Goal: Information Seeking & Learning: Learn about a topic

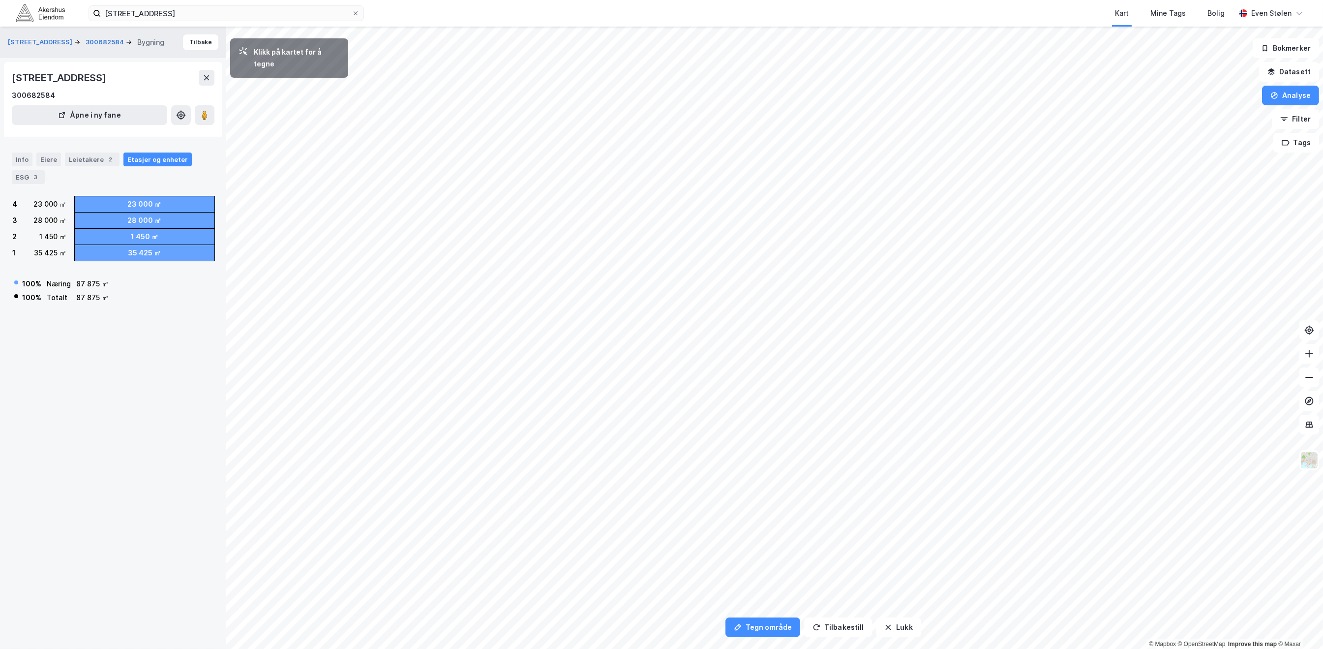
click at [26, 12] on img at bounding box center [40, 12] width 49 height 17
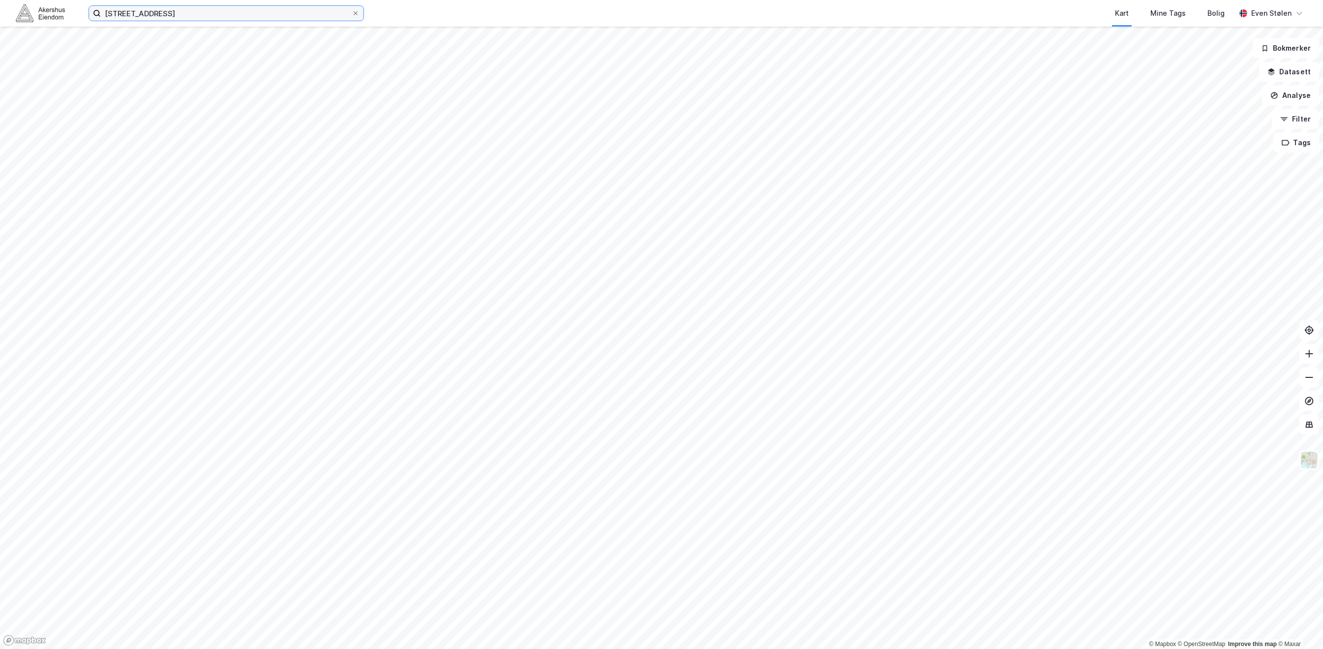
click at [210, 12] on input "[STREET_ADDRESS]" at bounding box center [226, 13] width 251 height 15
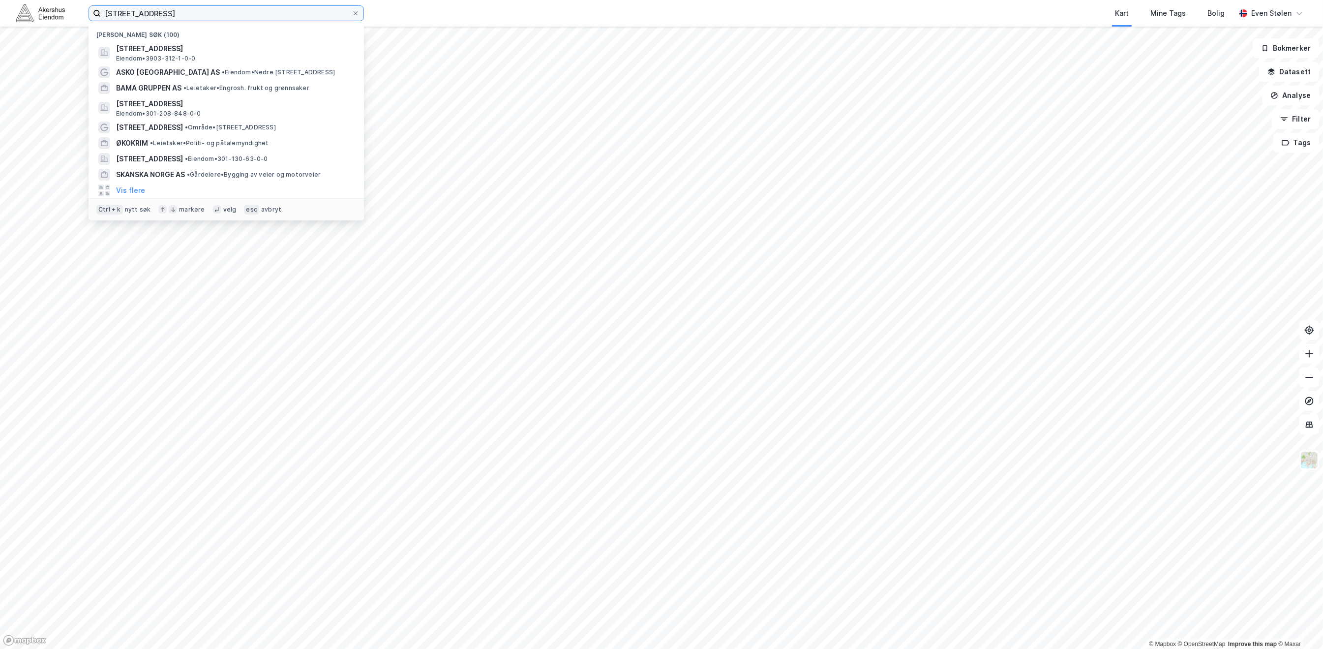
click at [210, 12] on input "[STREET_ADDRESS]" at bounding box center [226, 13] width 251 height 15
paste input "[STREET_ADDRESS]"
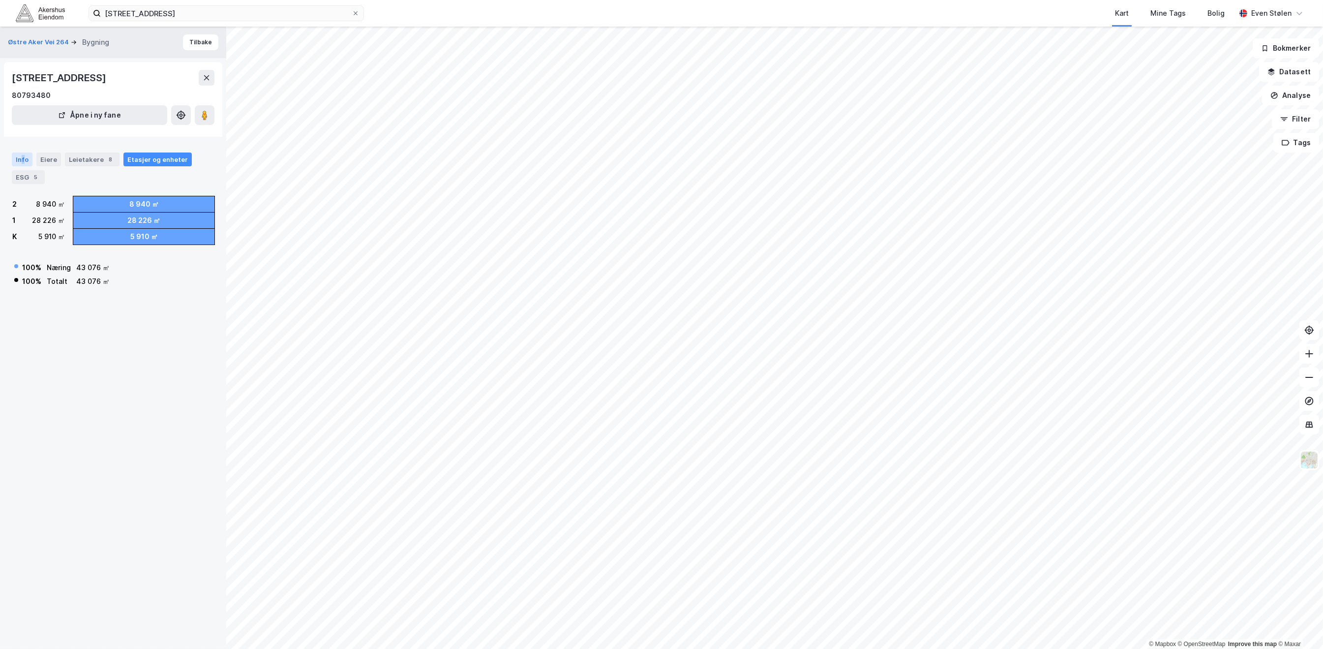
click at [21, 161] on div "Info" at bounding box center [22, 160] width 21 height 14
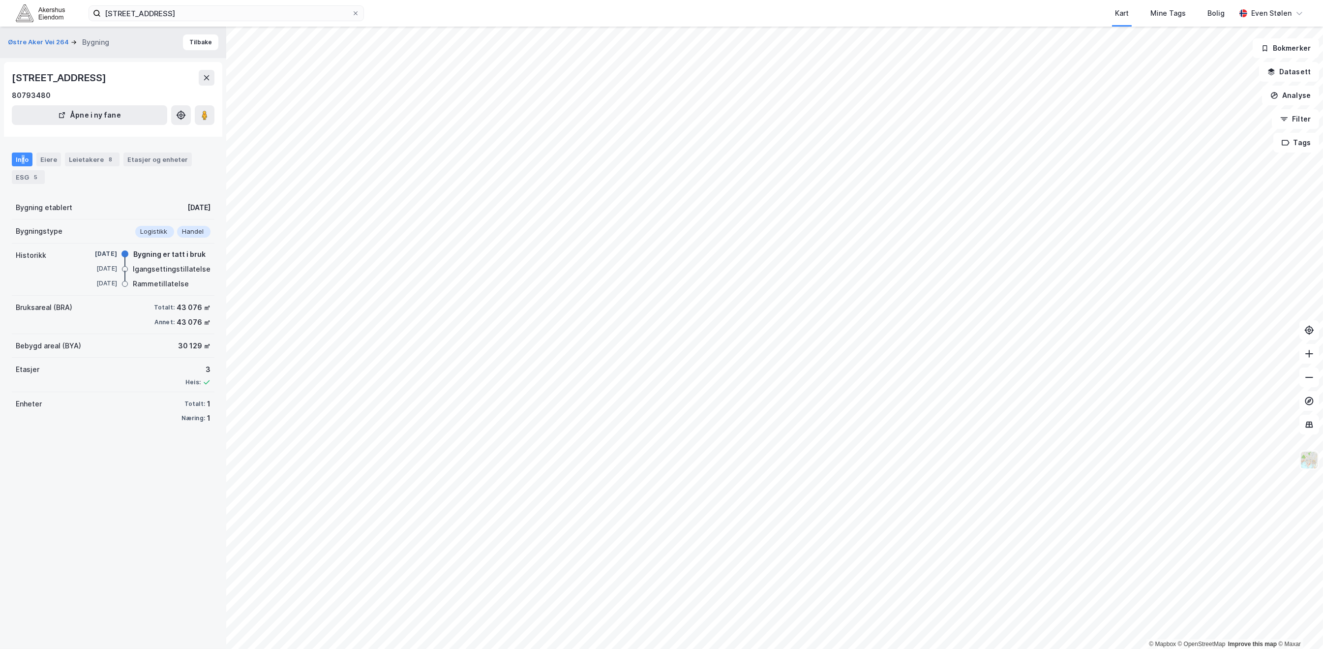
click at [1312, 460] on img at bounding box center [1309, 460] width 19 height 19
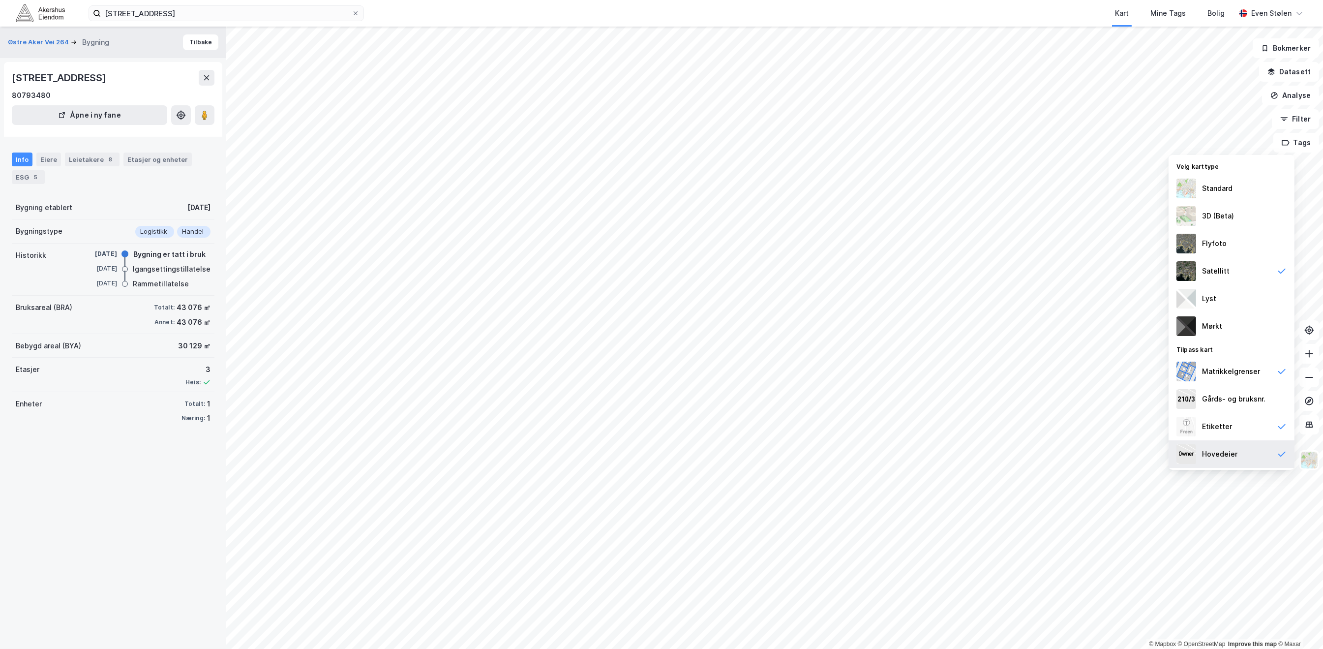
click at [1239, 452] on div "Hovedeier" at bounding box center [1232, 454] width 126 height 28
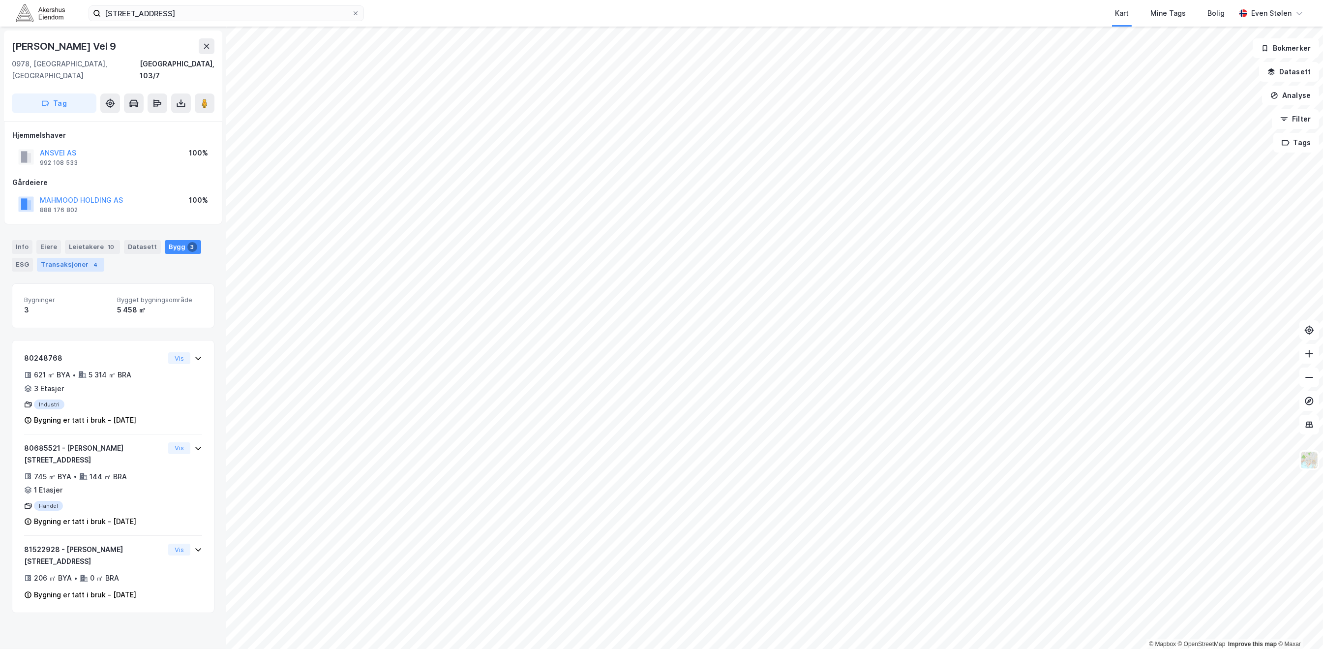
click at [57, 258] on div "Transaksjoner 4" at bounding box center [70, 265] width 67 height 14
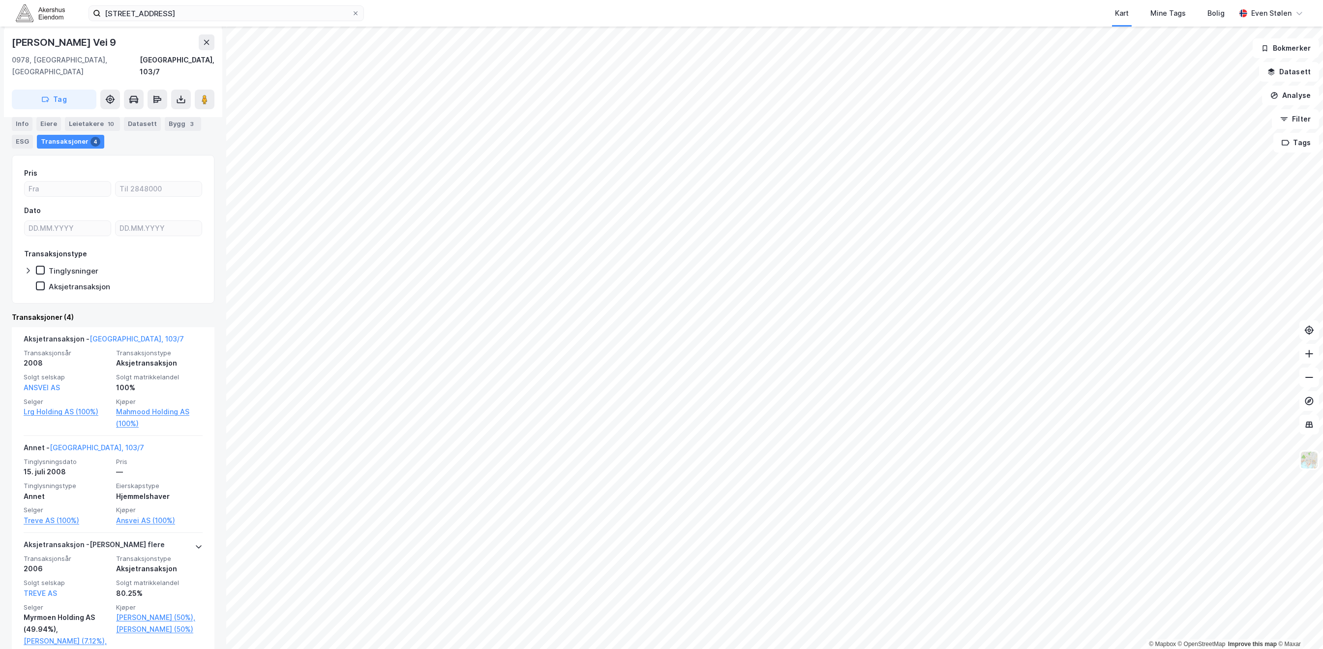
scroll to position [131, 0]
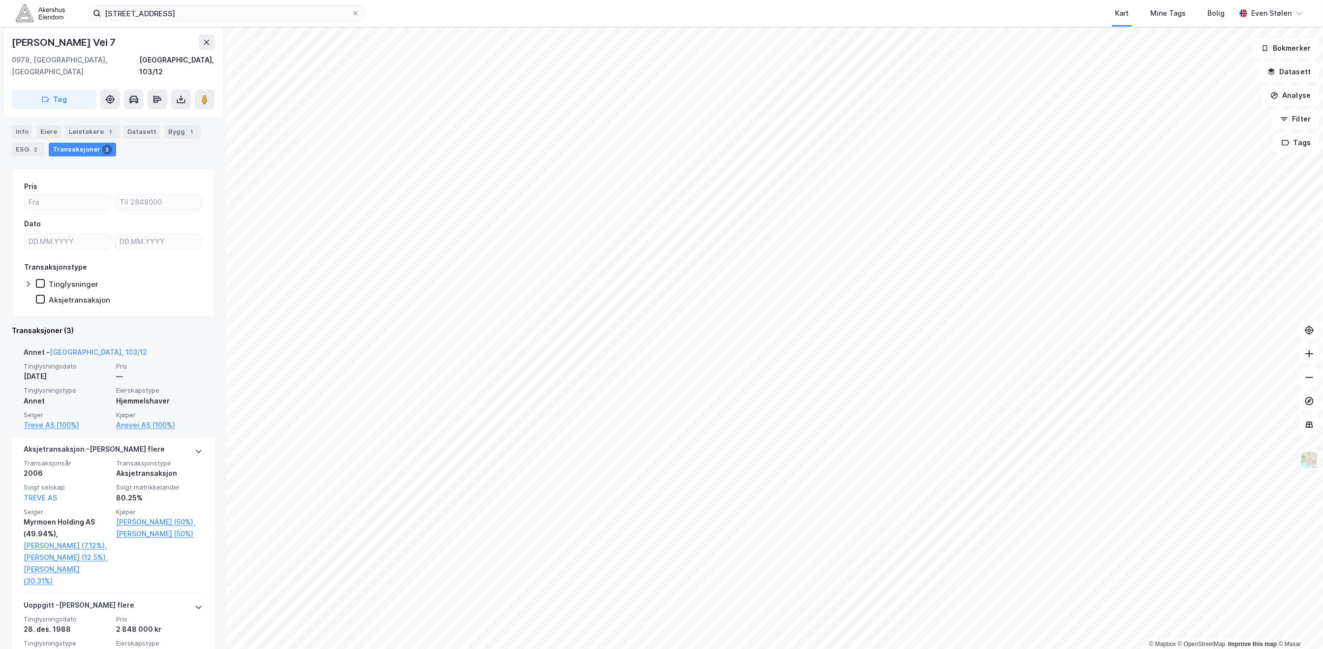
scroll to position [178, 0]
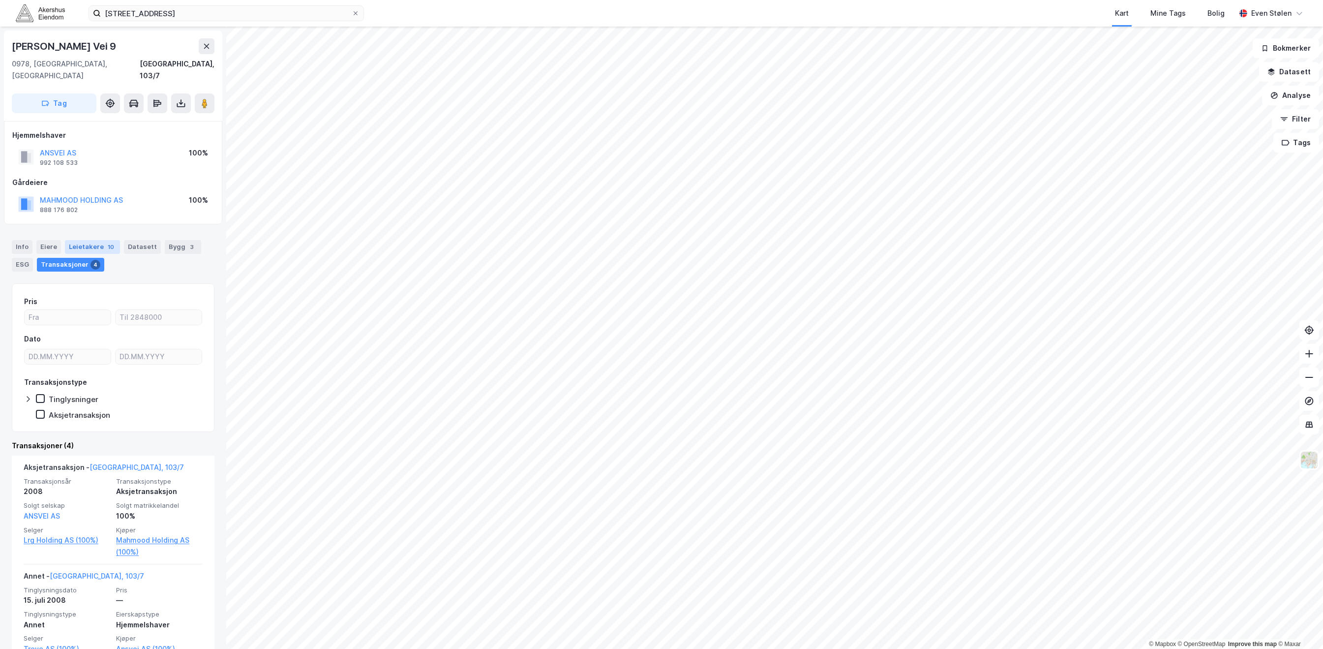
click at [93, 240] on div "Leietakere 10" at bounding box center [92, 247] width 55 height 14
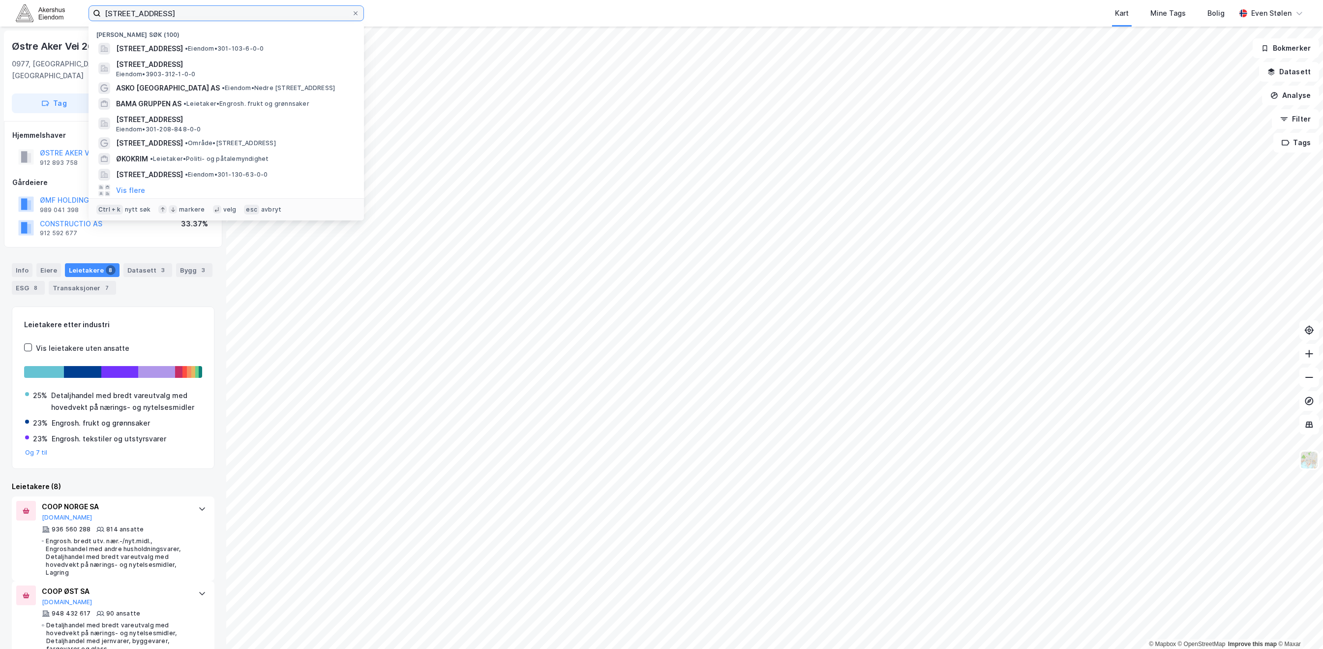
click at [227, 13] on input "[STREET_ADDRESS]" at bounding box center [226, 13] width 251 height 15
paste input "Maren Furulunds veg 20"
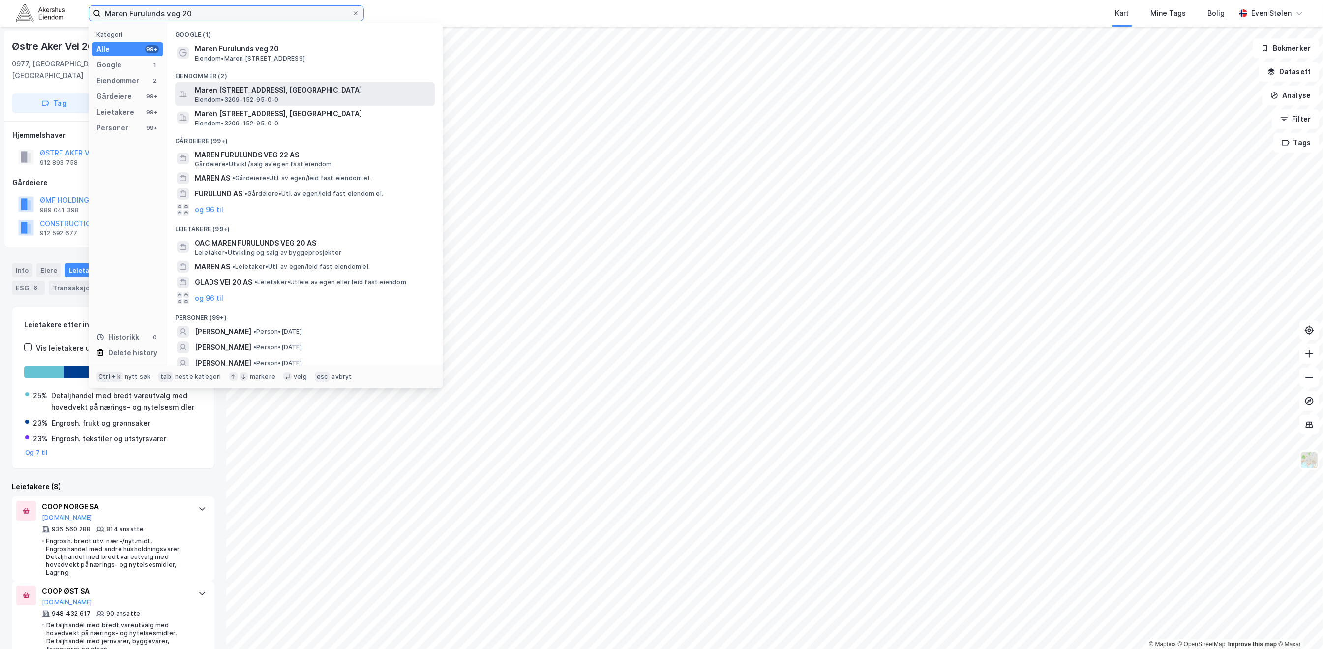
type input "Maren Furulunds veg 20"
click at [373, 89] on span "Maren [STREET_ADDRESS], [GEOGRAPHIC_DATA]" at bounding box center [313, 90] width 236 height 12
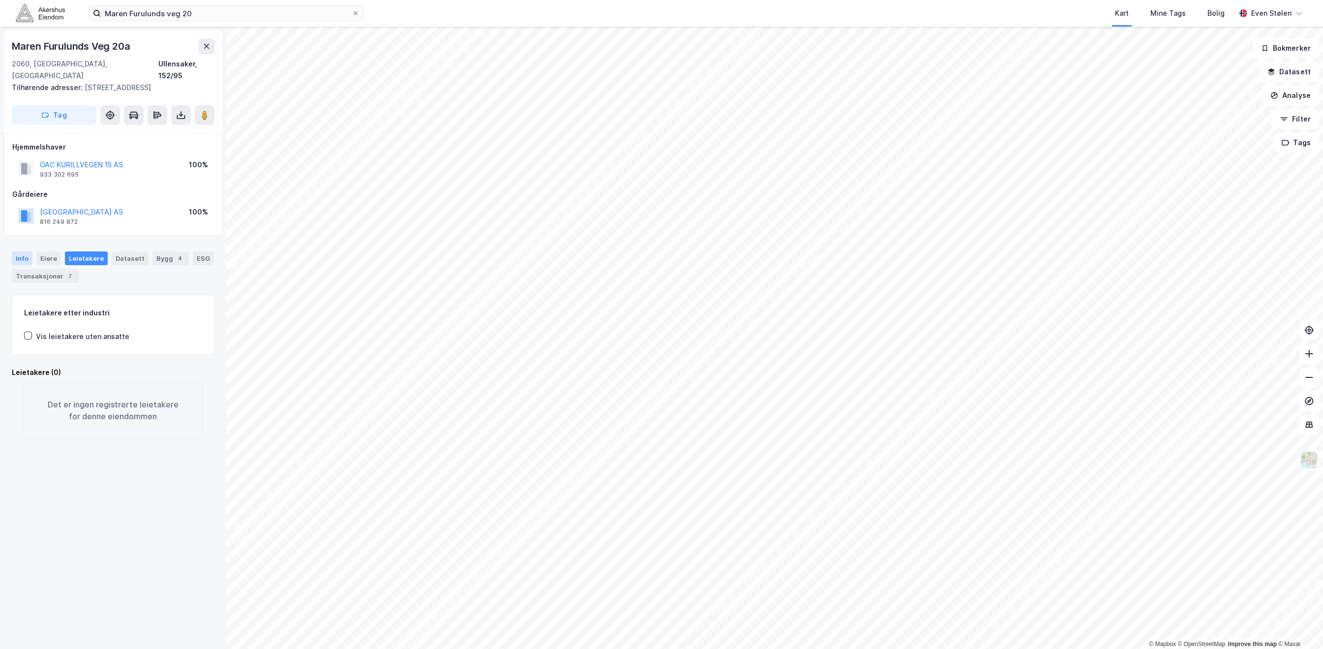
click at [24, 259] on div "Info" at bounding box center [22, 258] width 21 height 14
